Goal: Task Accomplishment & Management: Complete application form

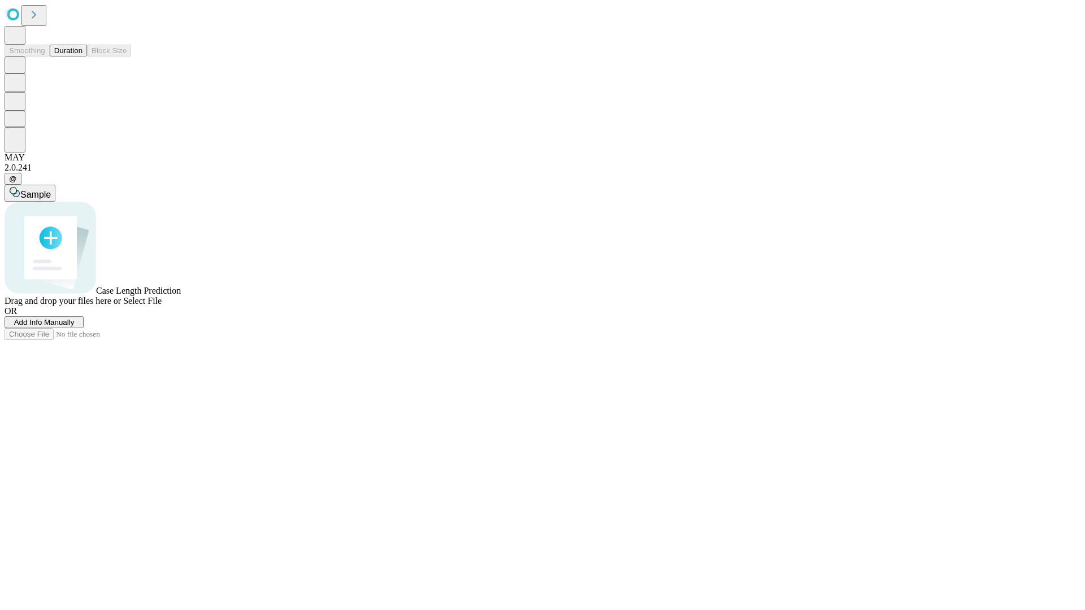
click at [75, 327] on span "Add Info Manually" at bounding box center [44, 322] width 60 height 8
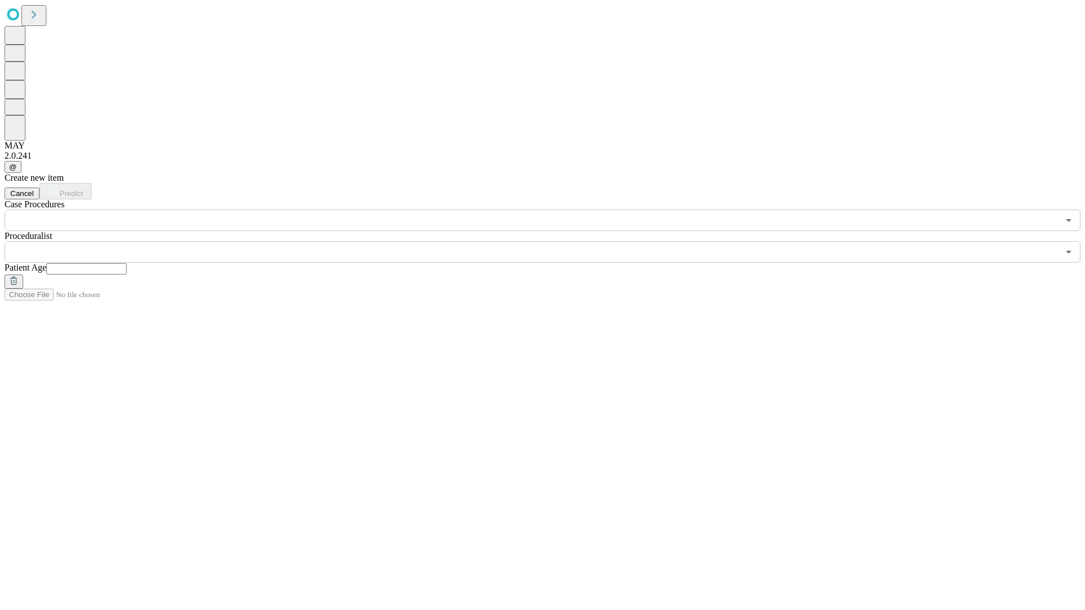
click at [127, 263] on input "text" at bounding box center [86, 268] width 80 height 11
type input "**"
click at [550, 241] on input "text" at bounding box center [532, 251] width 1054 height 21
